Goal: Information Seeking & Learning: Learn about a topic

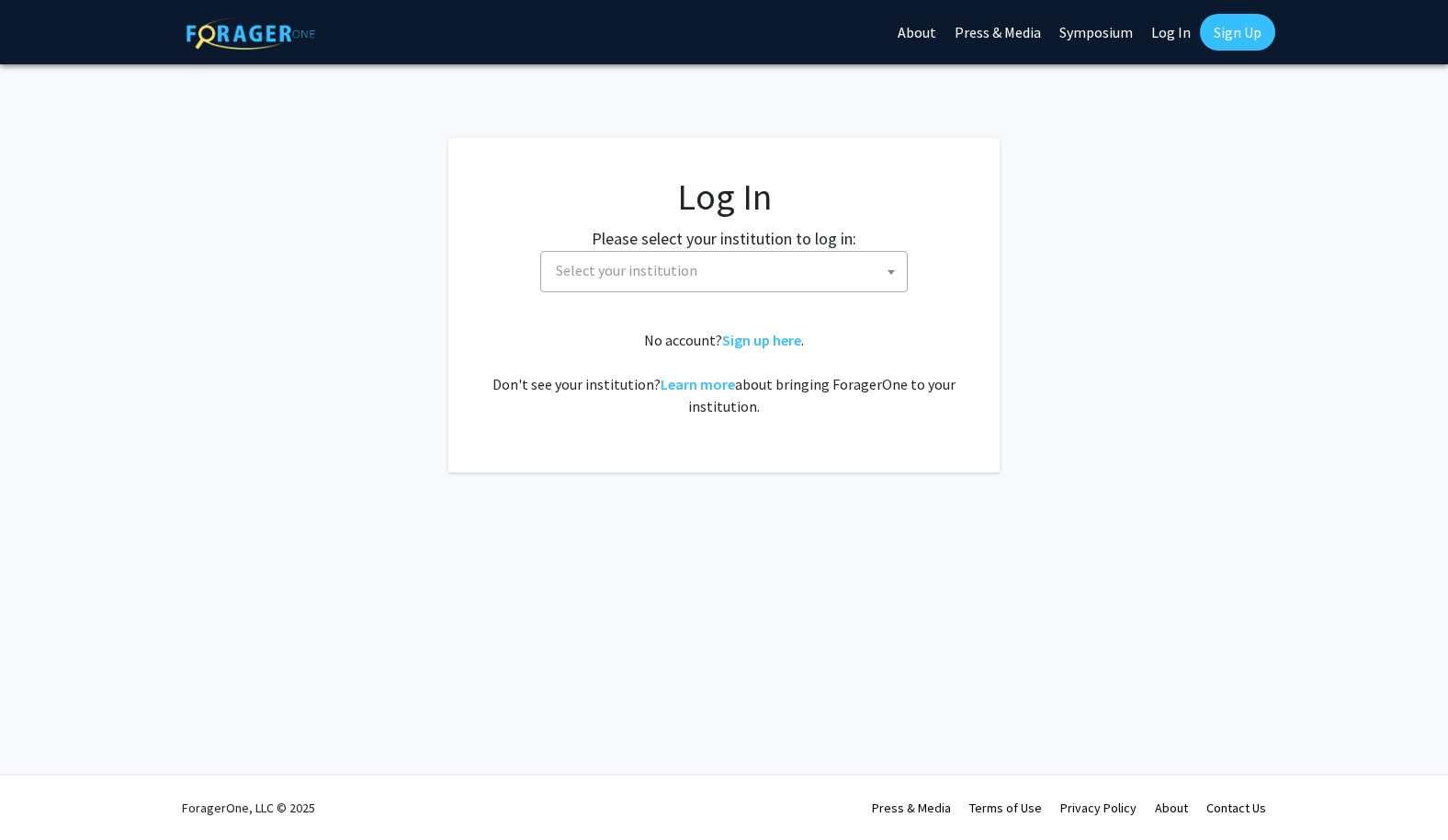
select select
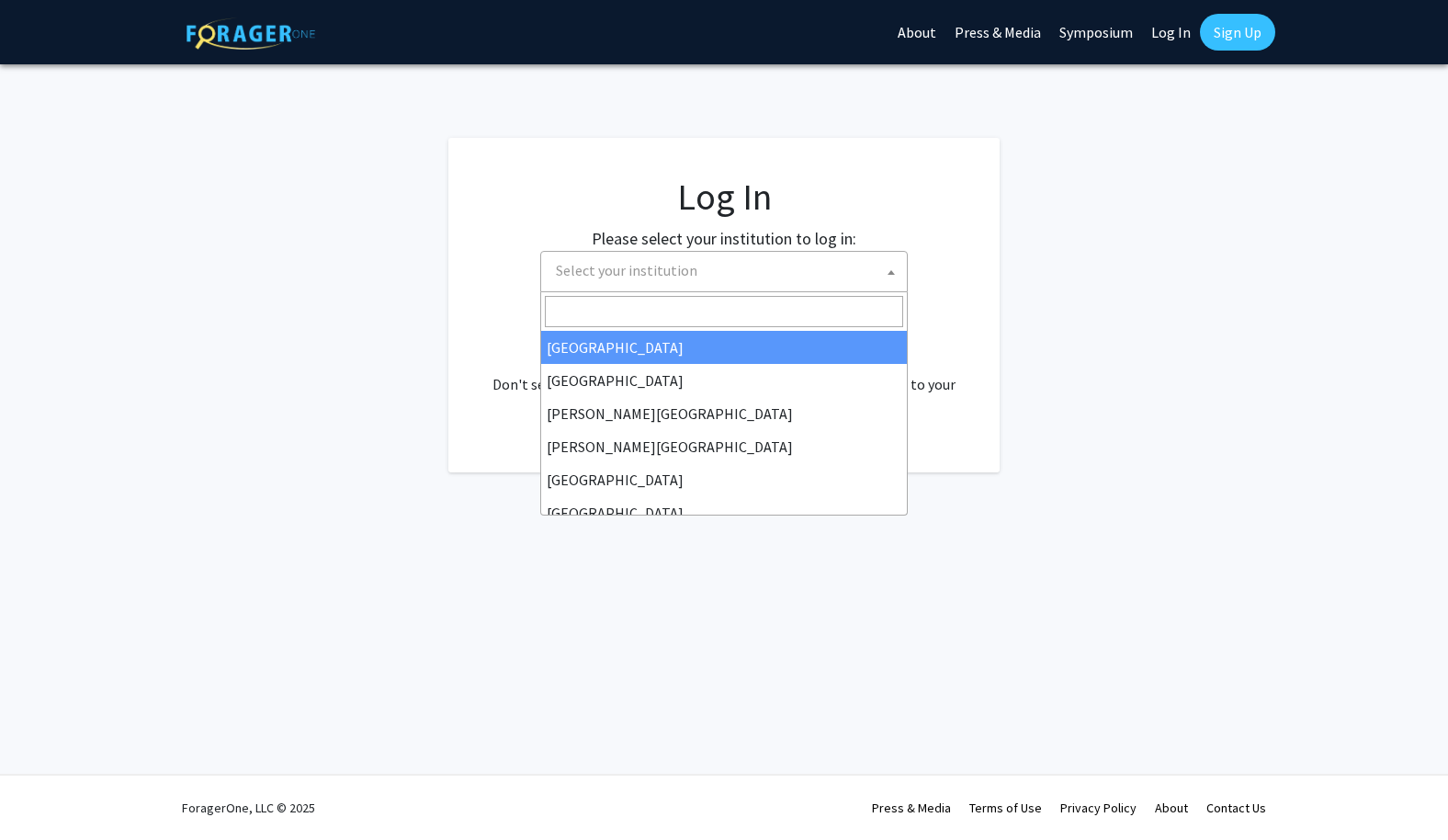
click at [757, 273] on span "Select your institution" at bounding box center [728, 270] width 358 height 38
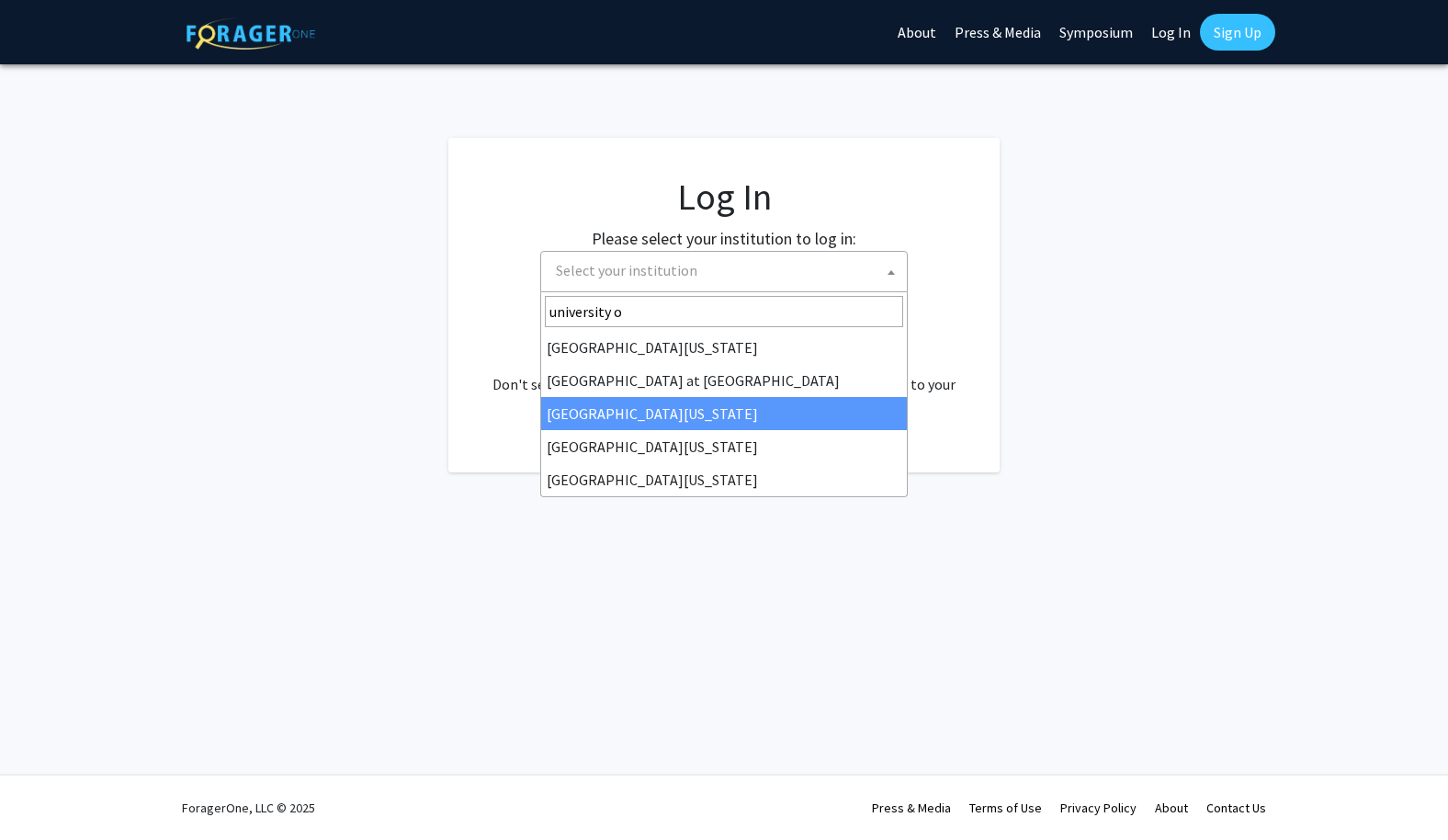
type input "university o"
select select "13"
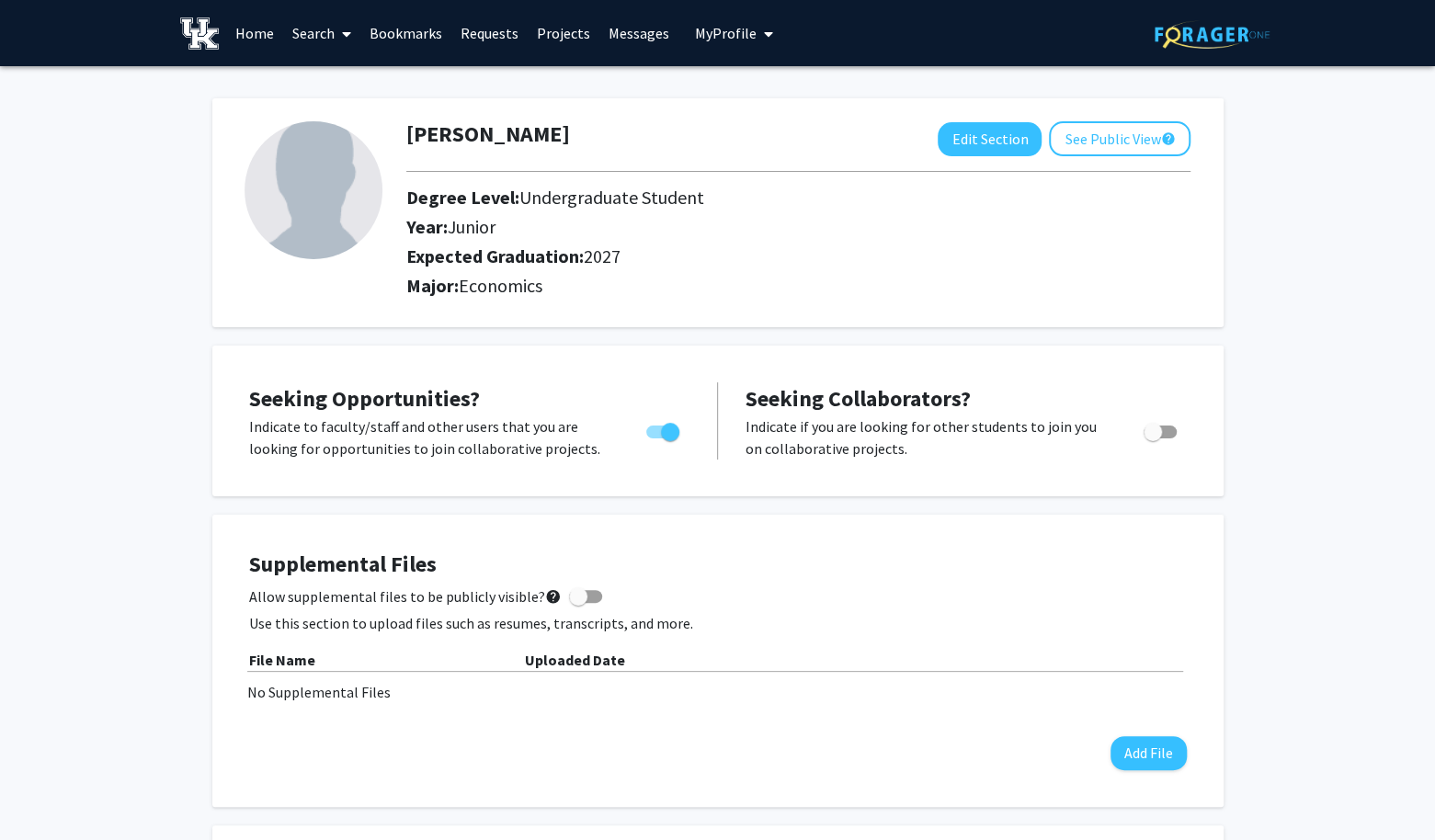
click at [553, 38] on link "Projects" at bounding box center [563, 33] width 72 height 65
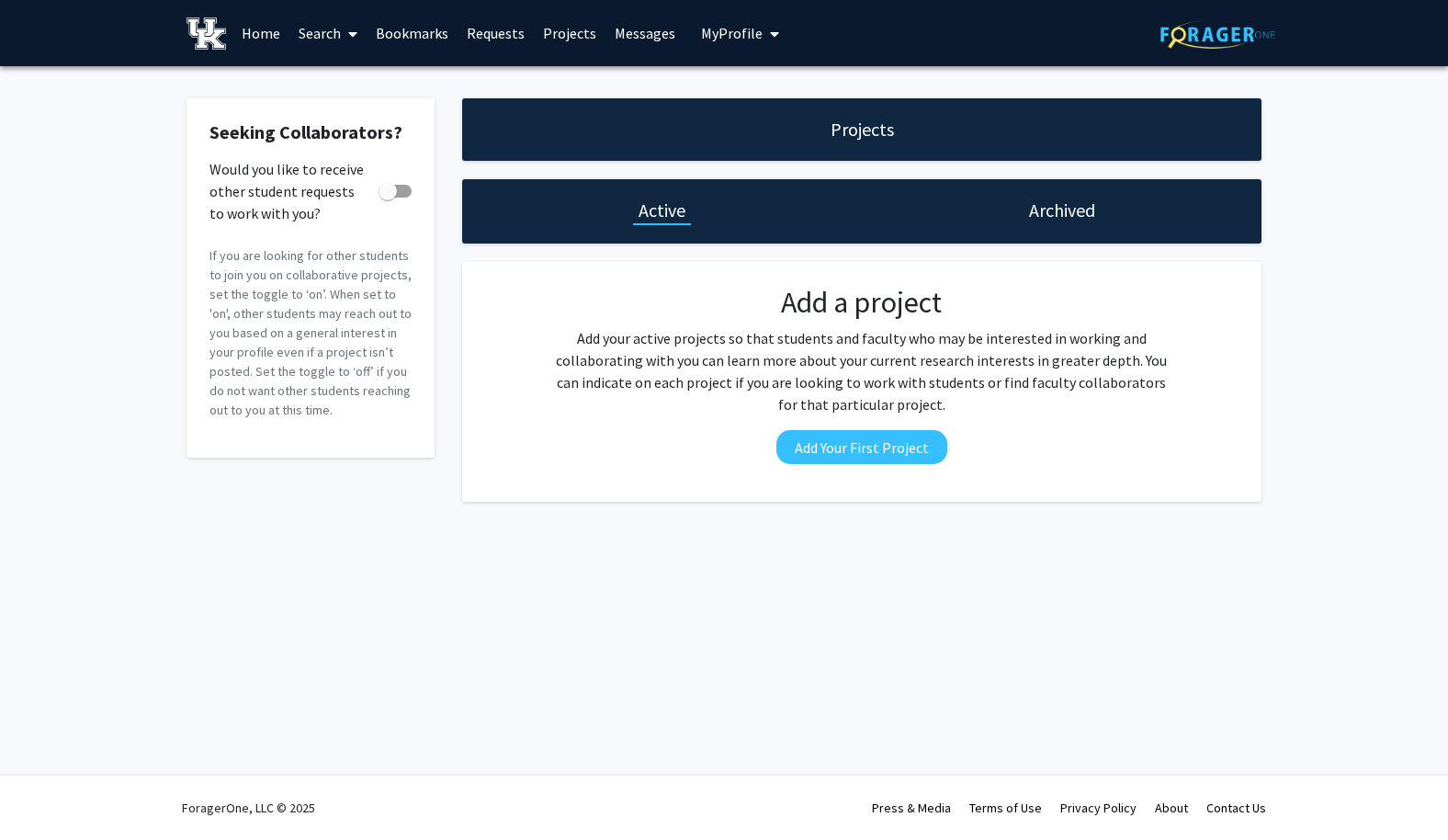
click at [493, 32] on link "Requests" at bounding box center [495, 33] width 77 height 65
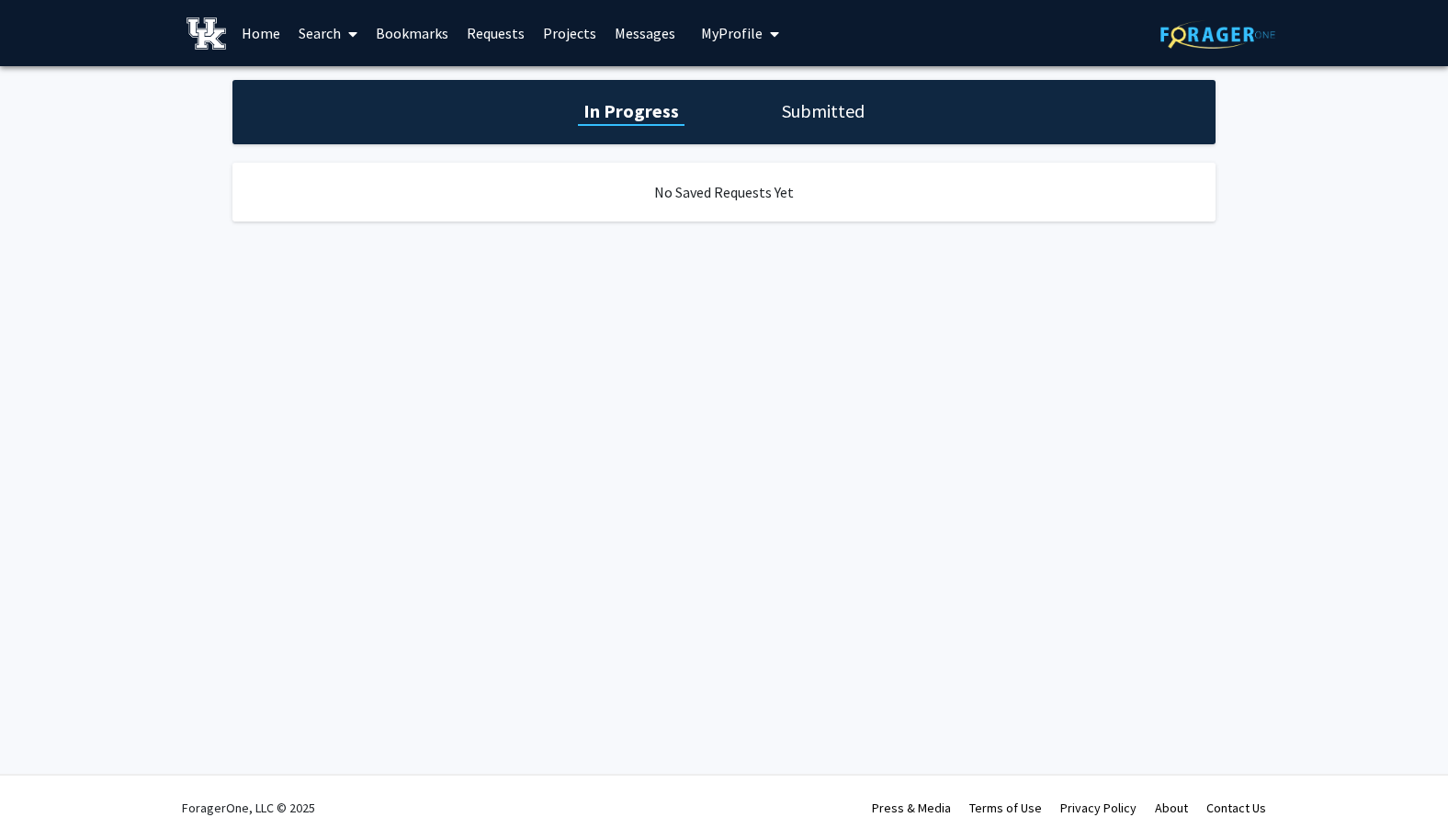
click at [262, 30] on link "Home" at bounding box center [261, 33] width 57 height 65
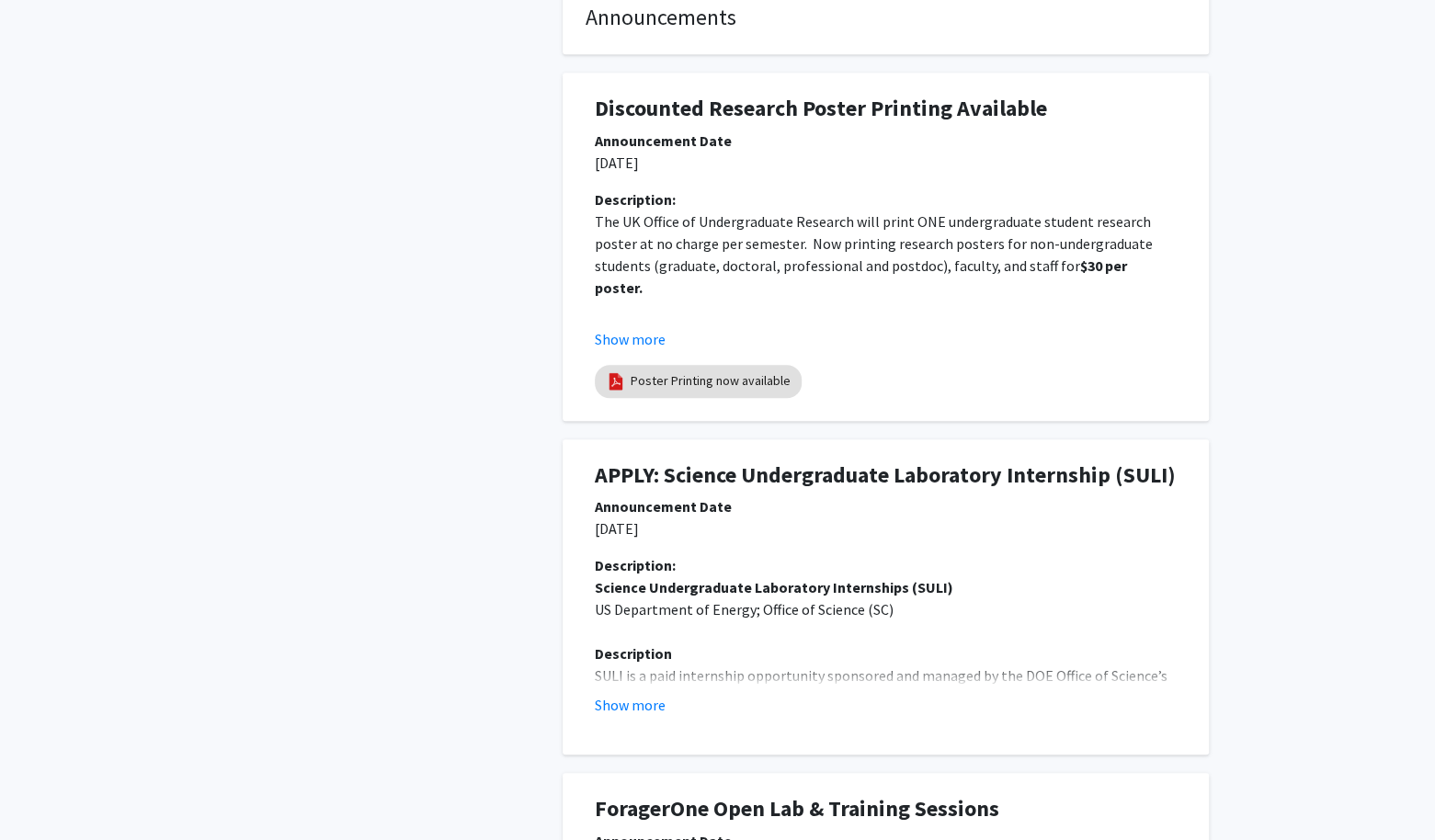
scroll to position [551, 0]
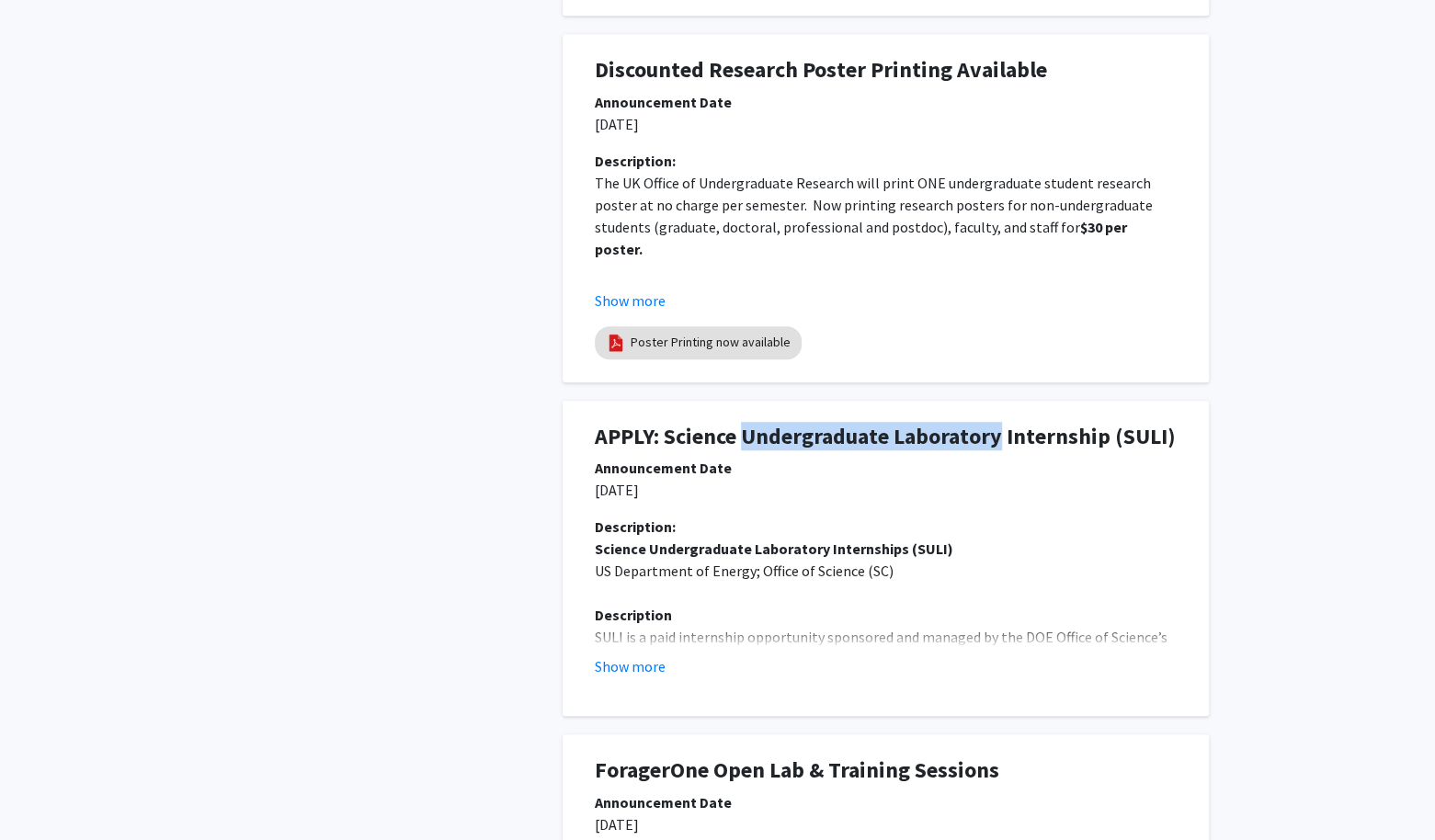
drag, startPoint x: 745, startPoint y: 442, endPoint x: 998, endPoint y: 444, distance: 253.0
click at [998, 444] on h1 "APPLY: Science Undergraduate Laboratory Internship (SULI)" at bounding box center [885, 436] width 582 height 27
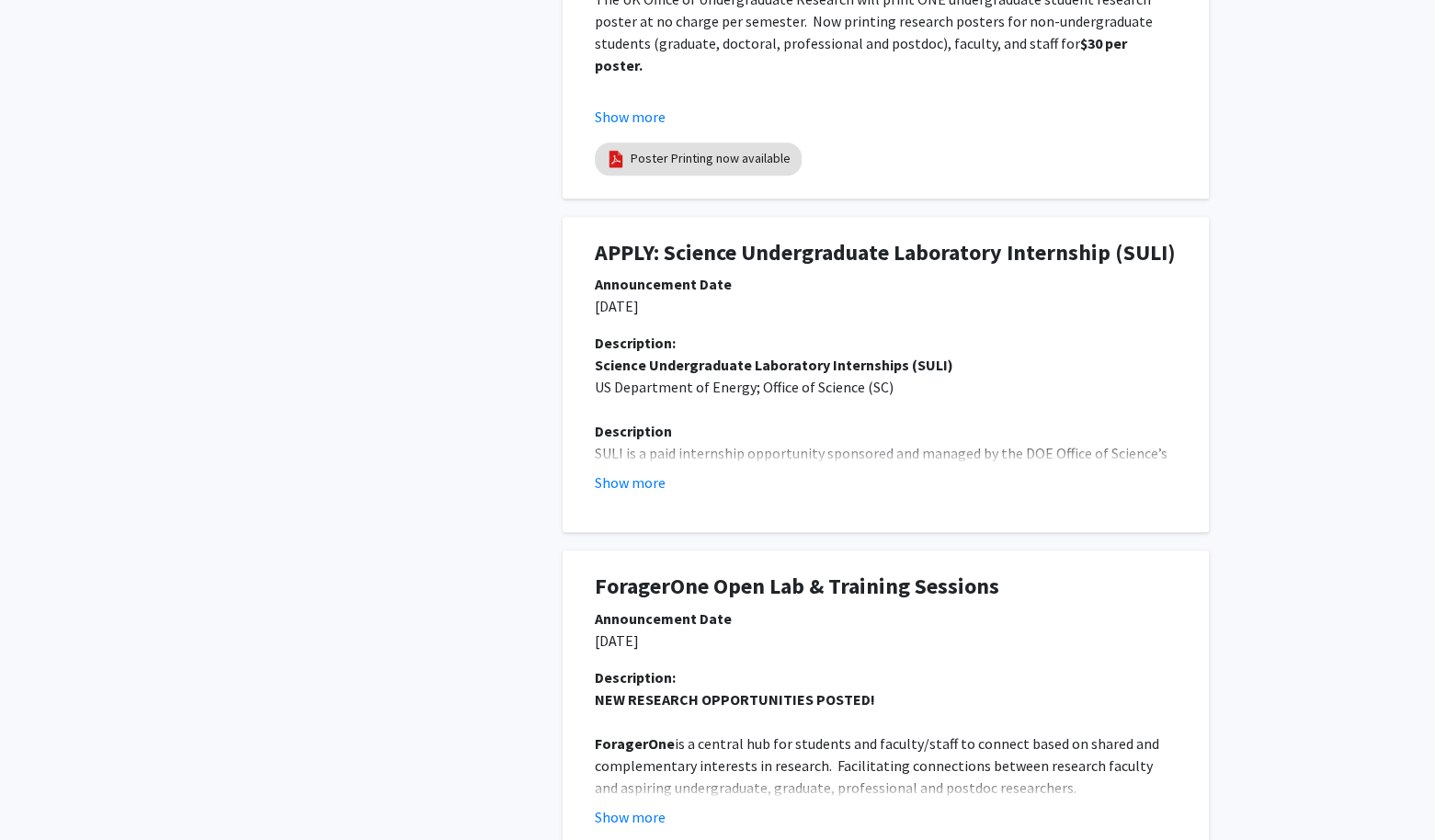
click at [1012, 450] on p "SULI is a paid internship opportunity sponsored and managed by the DOE Office o…" at bounding box center [885, 519] width 582 height 154
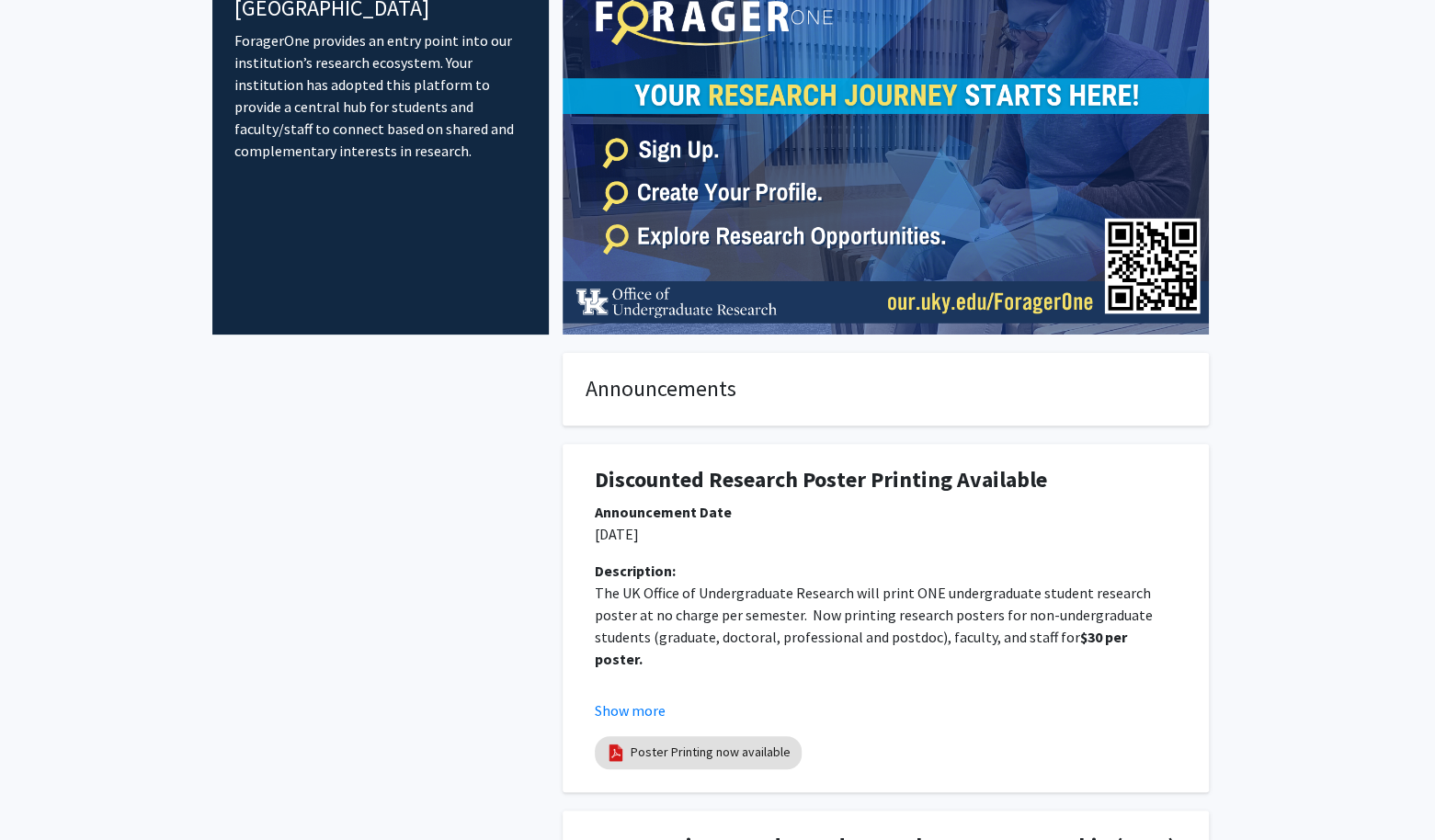
scroll to position [184, 0]
